Goal: Information Seeking & Learning: Obtain resource

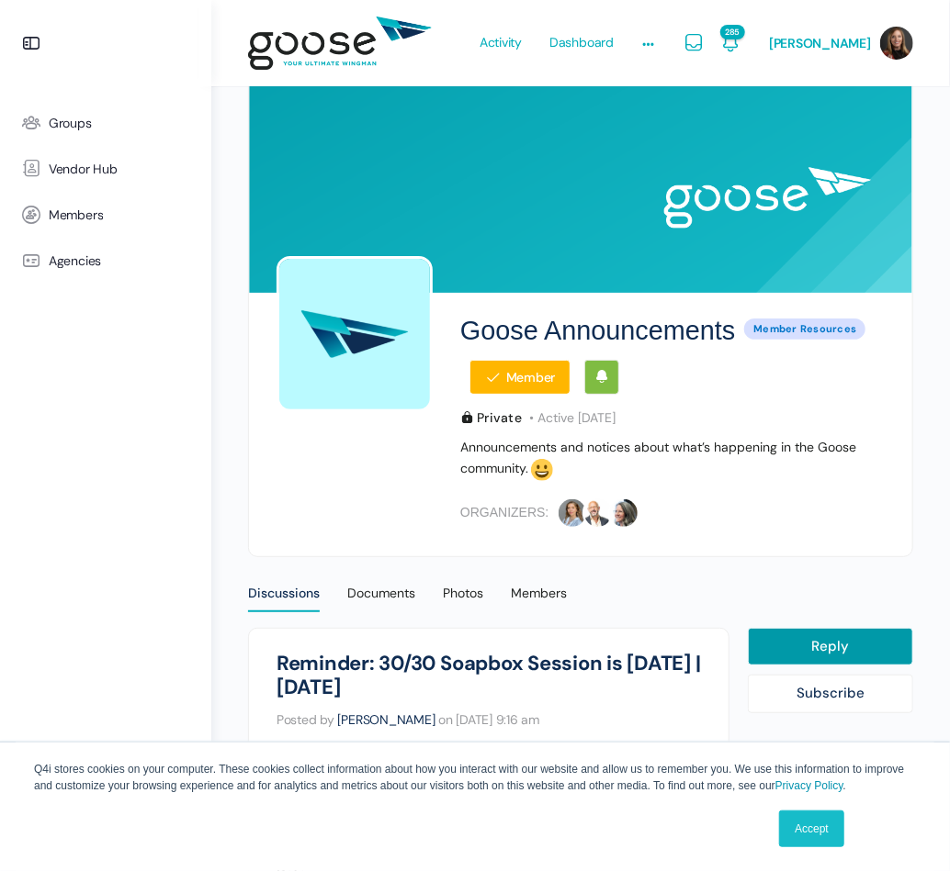
click at [765, 327] on span "Member Resources" at bounding box center [804, 329] width 121 height 21
click at [73, 165] on span "Vendor Hub" at bounding box center [83, 170] width 69 height 16
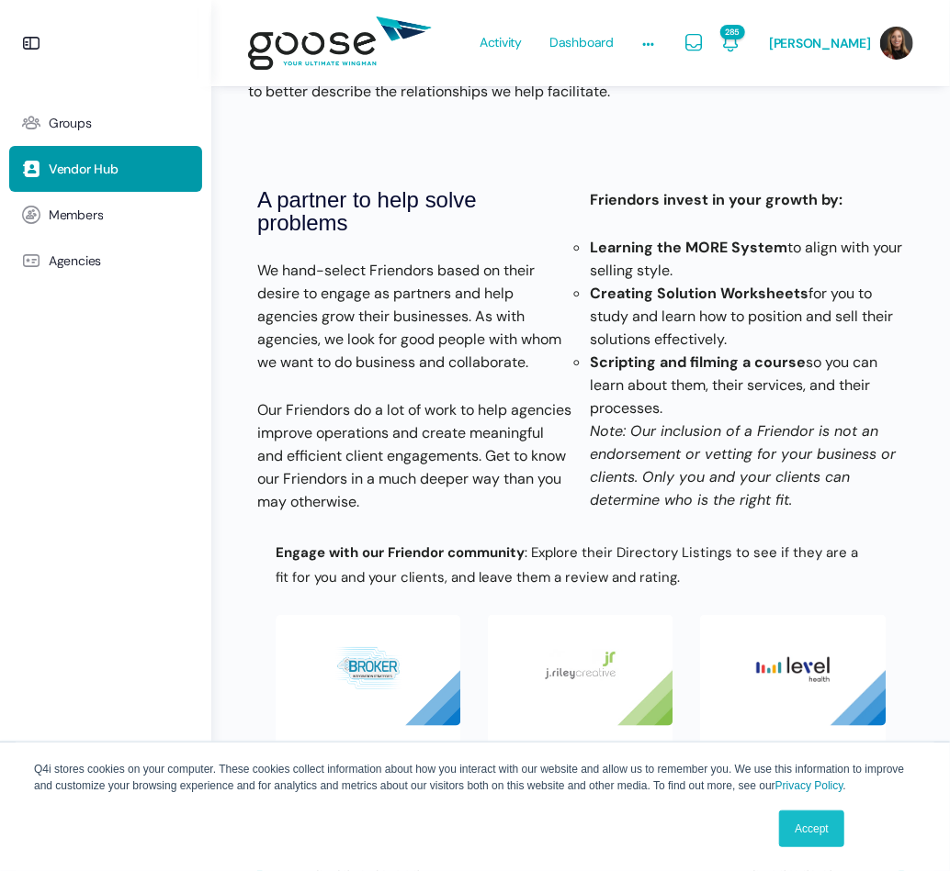
scroll to position [459, 0]
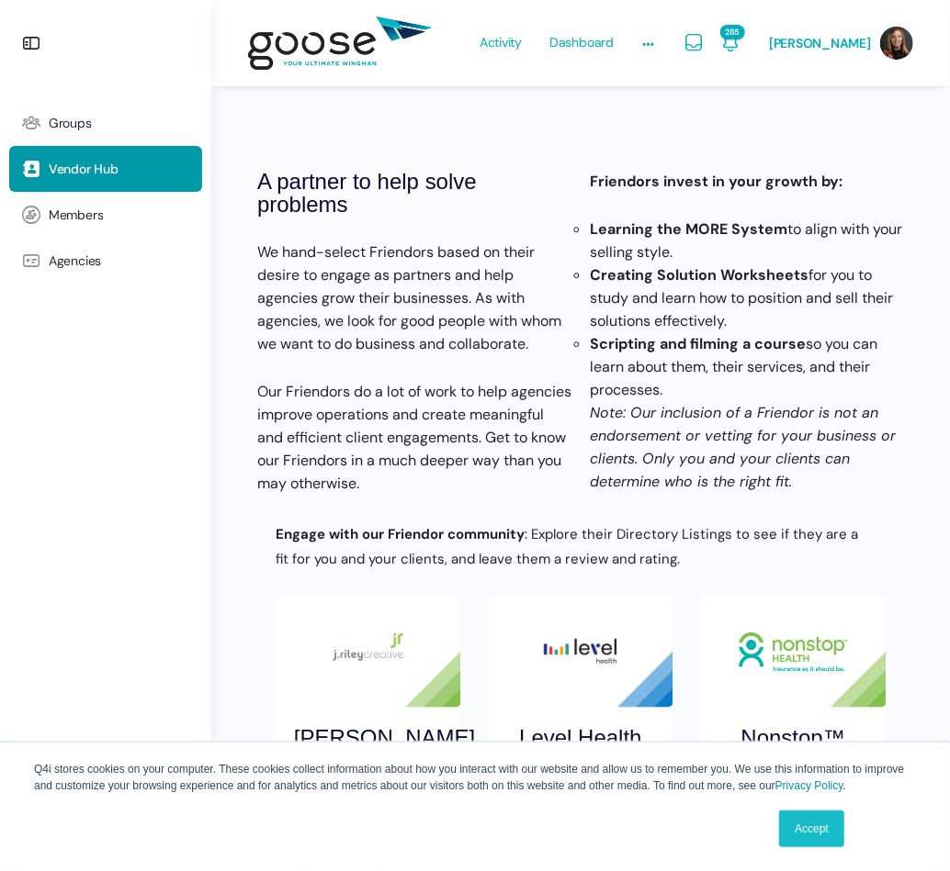
click at [575, 653] on img "8 / 8" at bounding box center [580, 652] width 185 height 111
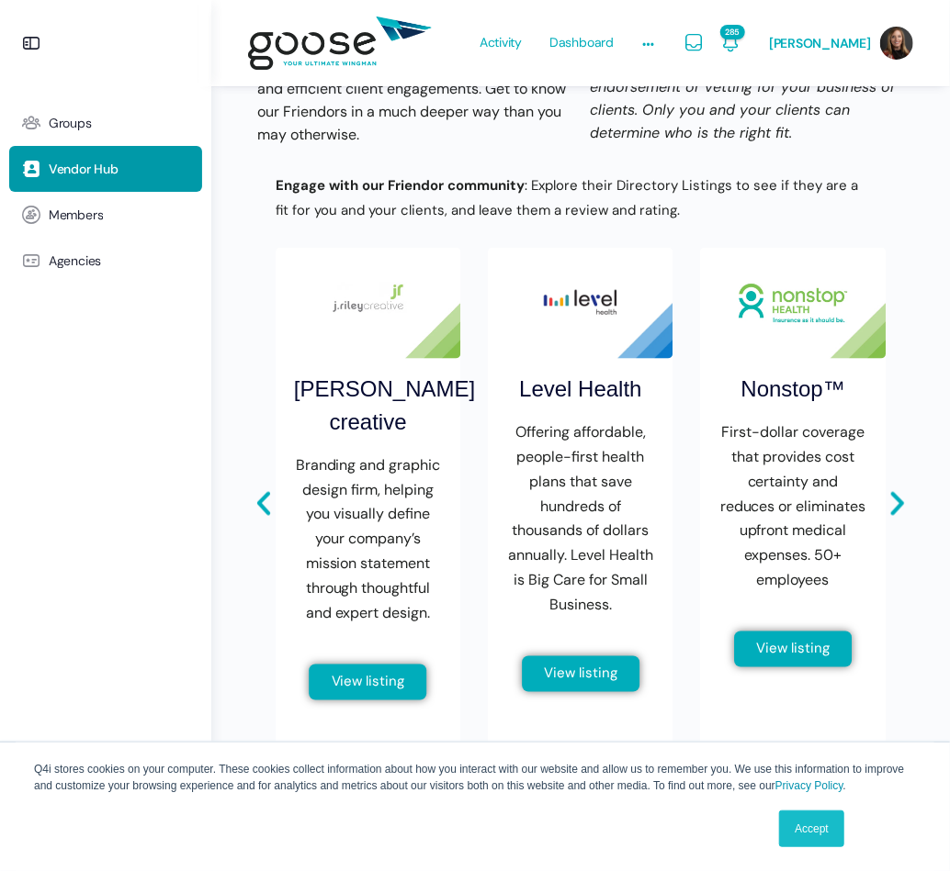
scroll to position [826, 0]
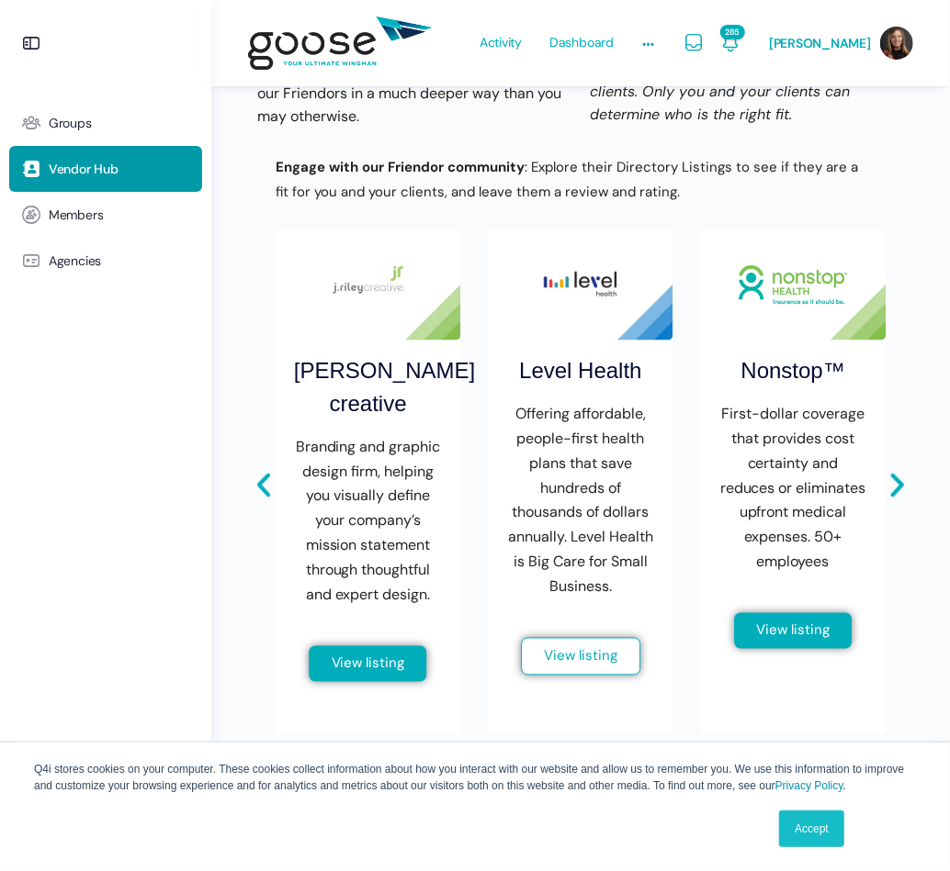
click at [570, 656] on span "View listing" at bounding box center [580, 657] width 73 height 14
click at [789, 628] on span "View listing" at bounding box center [792, 632] width 73 height 14
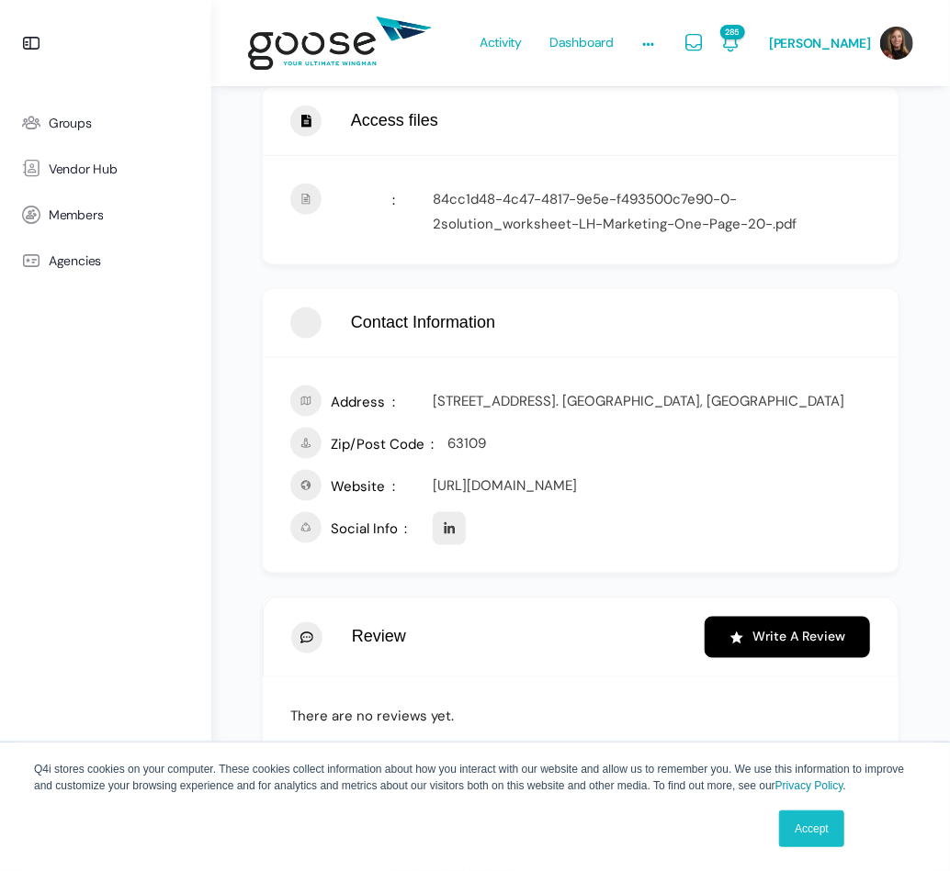
scroll to position [762, 0]
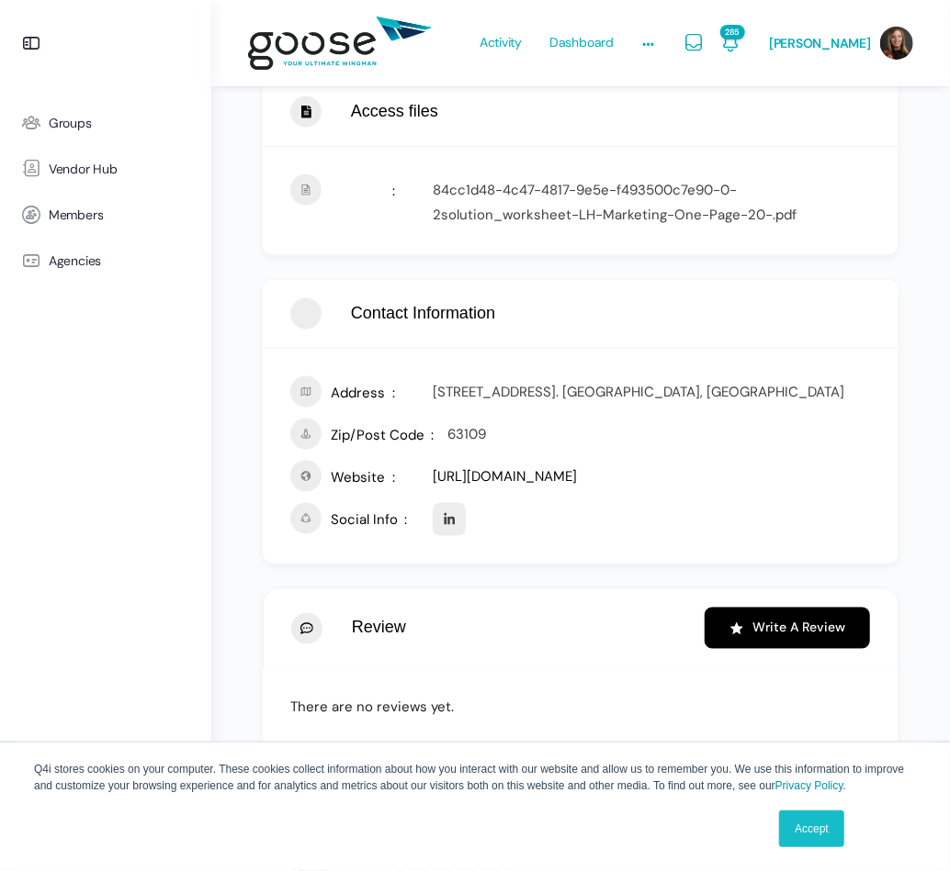
click at [543, 473] on link "[URL][DOMAIN_NAME]" at bounding box center [505, 476] width 144 height 18
click at [743, 32] on span "285" at bounding box center [732, 32] width 25 height 15
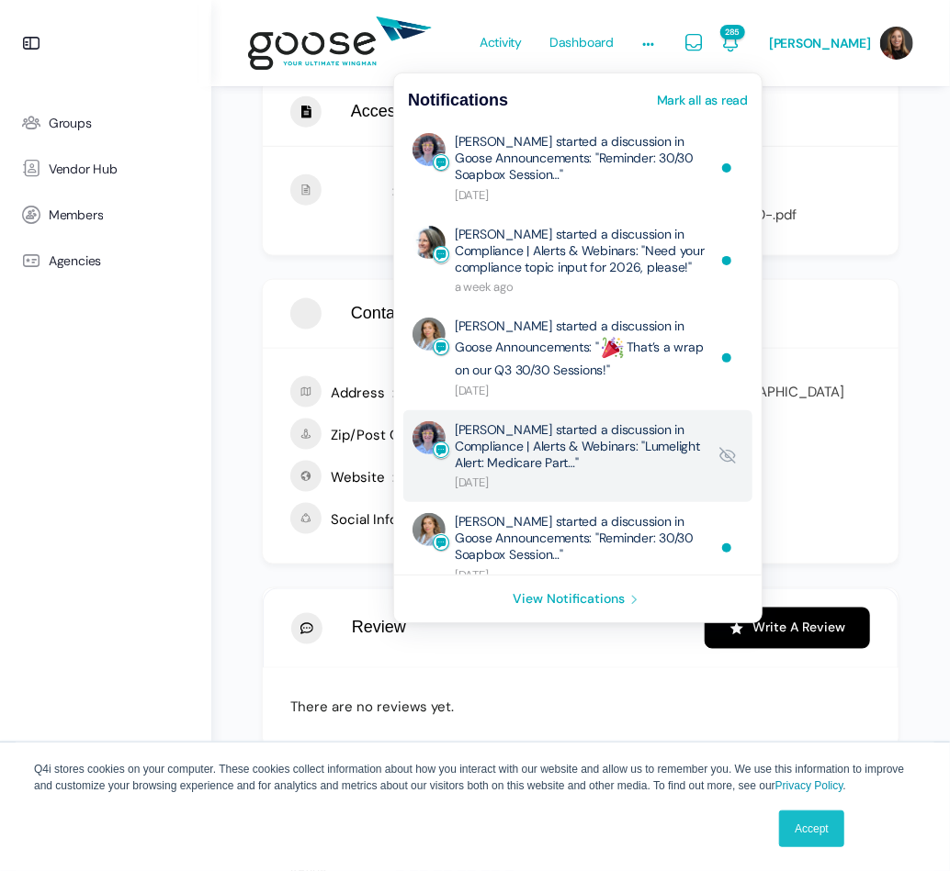
click at [669, 461] on link "Brandy Clark started a discussion in Compliance | Alerts & Webinars: "Lumelight…" at bounding box center [581, 456] width 252 height 71
click at [624, 461] on link "Brandy Clark started a discussion in Compliance | Alerts & Webinars: "Lumelight…" at bounding box center [581, 456] width 252 height 71
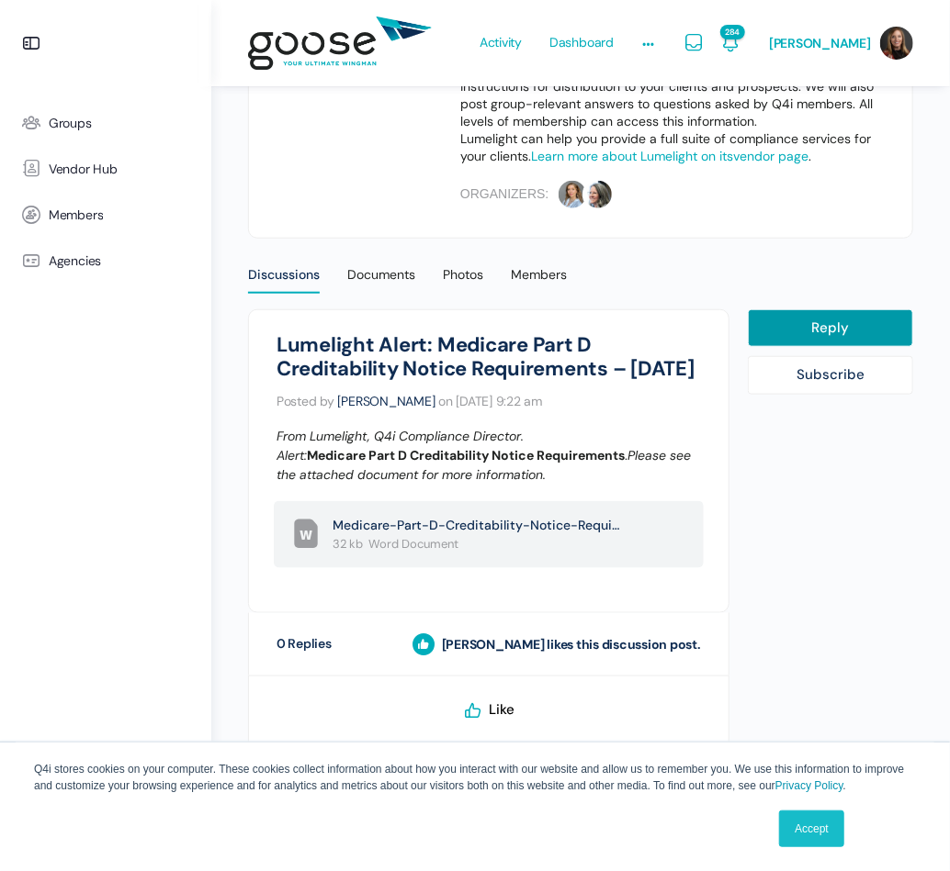
scroll to position [556, 0]
click at [641, 534] on icon at bounding box center [641, 534] width 32 height 32
